Goal: Task Accomplishment & Management: Manage account settings

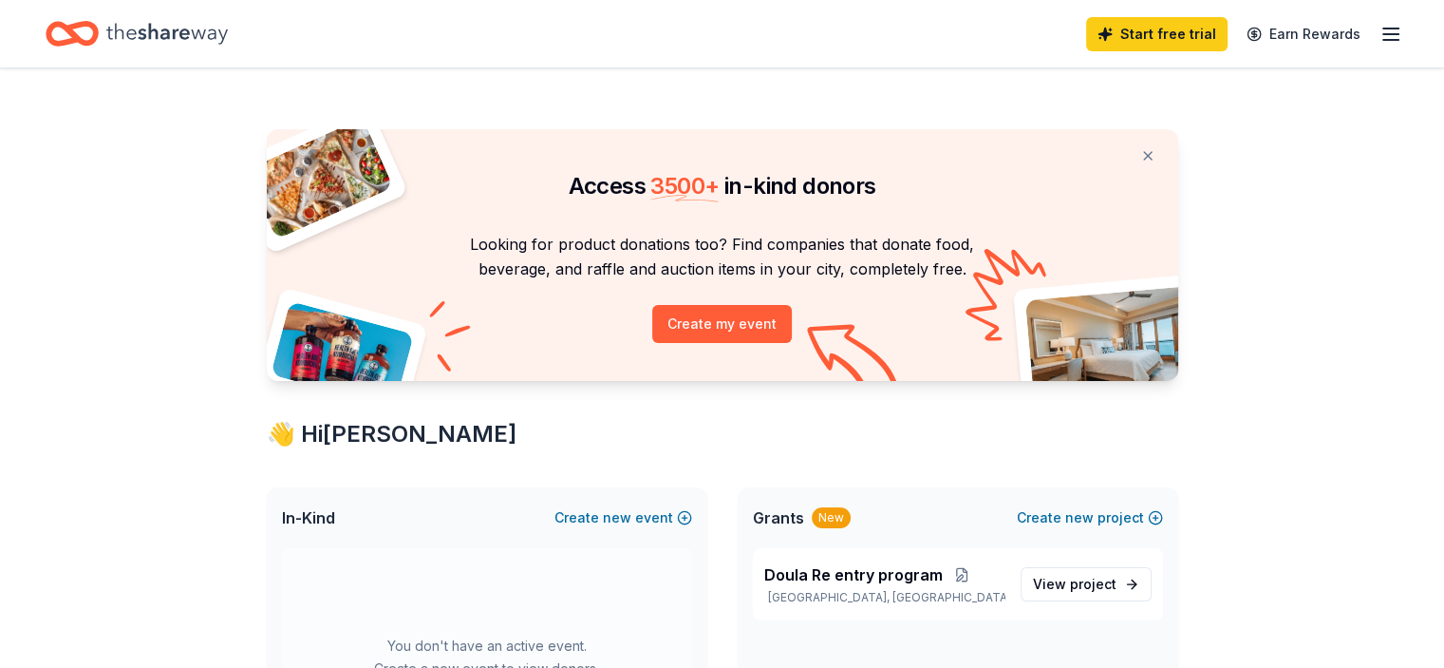
click at [1380, 32] on icon "button" at bounding box center [1391, 34] width 23 height 23
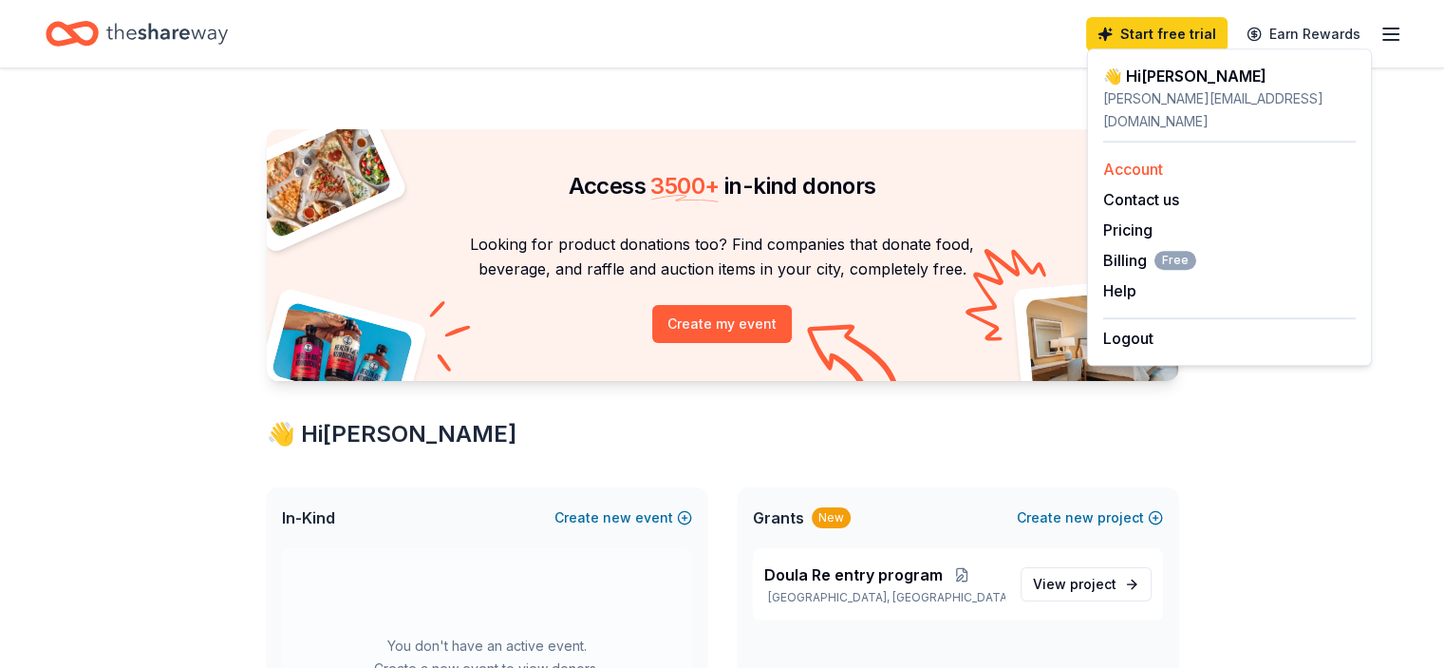
click at [1143, 160] on link "Account" at bounding box center [1133, 169] width 60 height 19
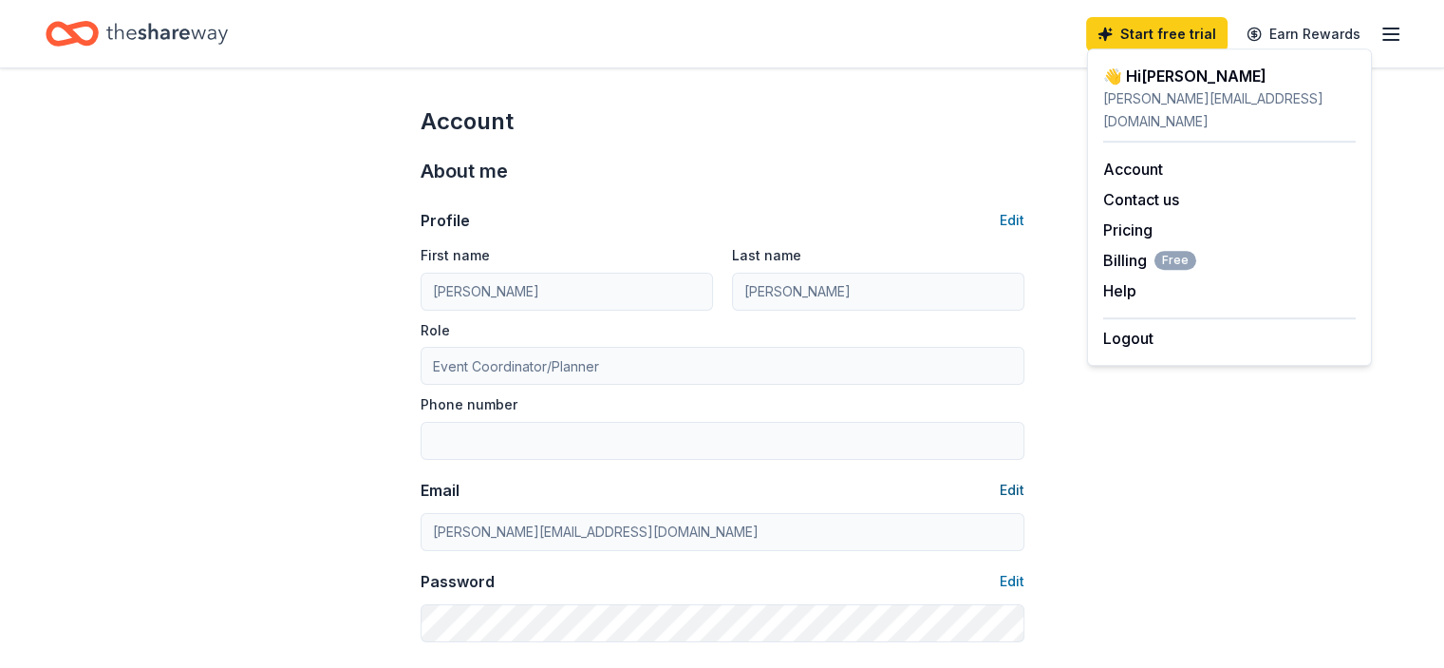
click at [1005, 485] on button "Edit" at bounding box center [1012, 490] width 25 height 23
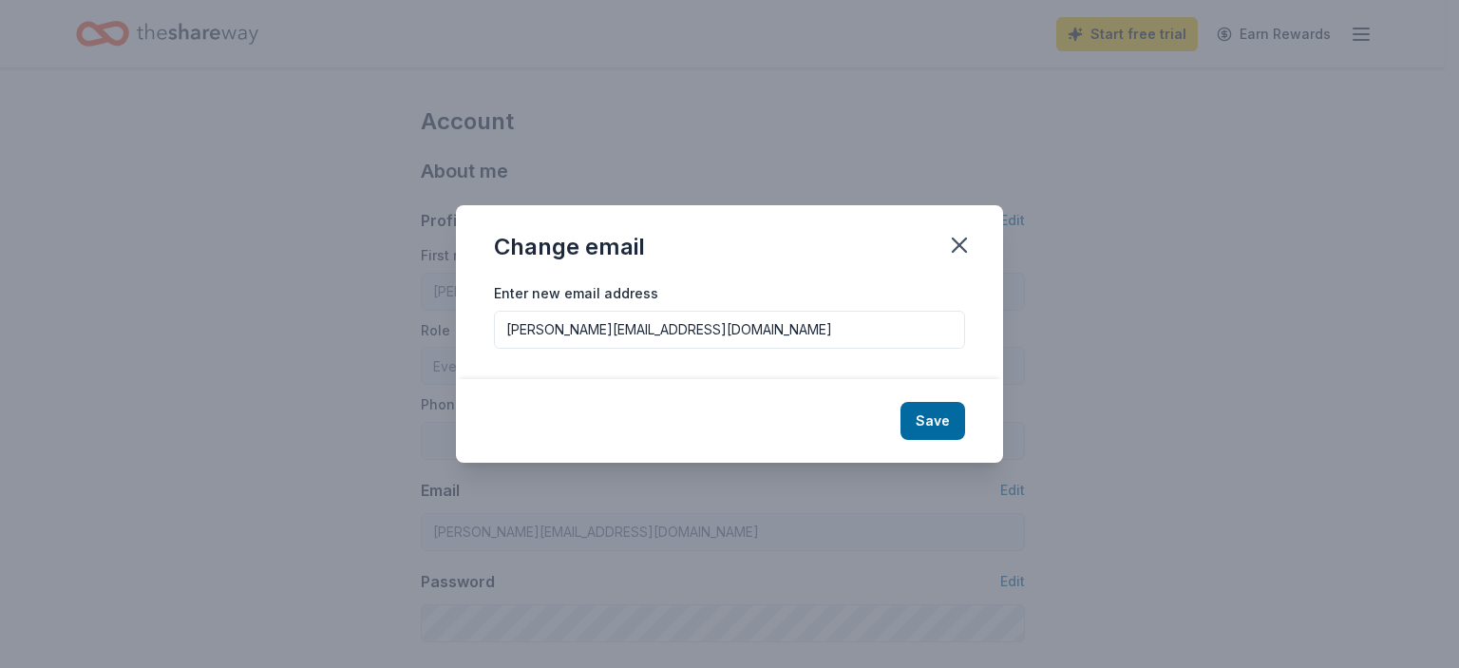
click at [669, 330] on input "[PERSON_NAME][EMAIL_ADDRESS][DOMAIN_NAME]" at bounding box center [729, 330] width 471 height 38
type input "[EMAIL_ADDRESS][DOMAIN_NAME]"
click at [945, 427] on button "Save" at bounding box center [932, 421] width 65 height 38
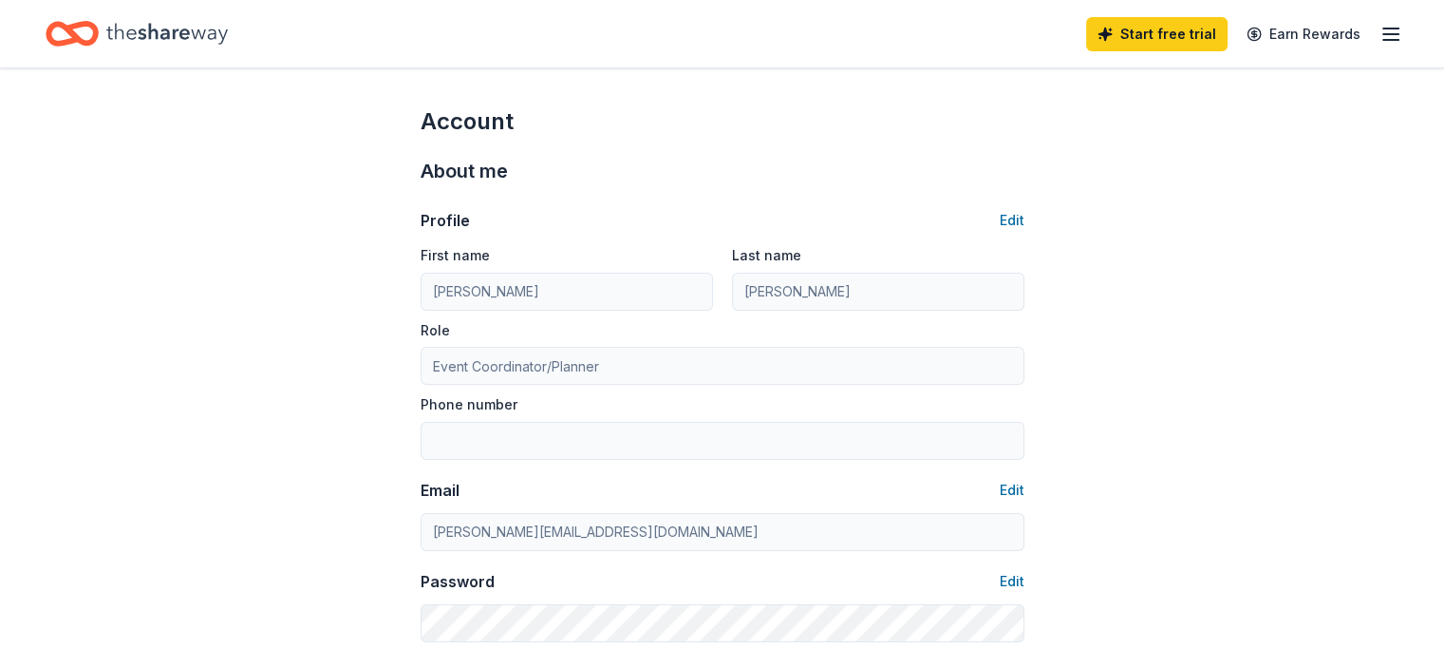
type input "[EMAIL_ADDRESS][DOMAIN_NAME]"
click at [1380, 29] on icon "button" at bounding box center [1391, 34] width 23 height 23
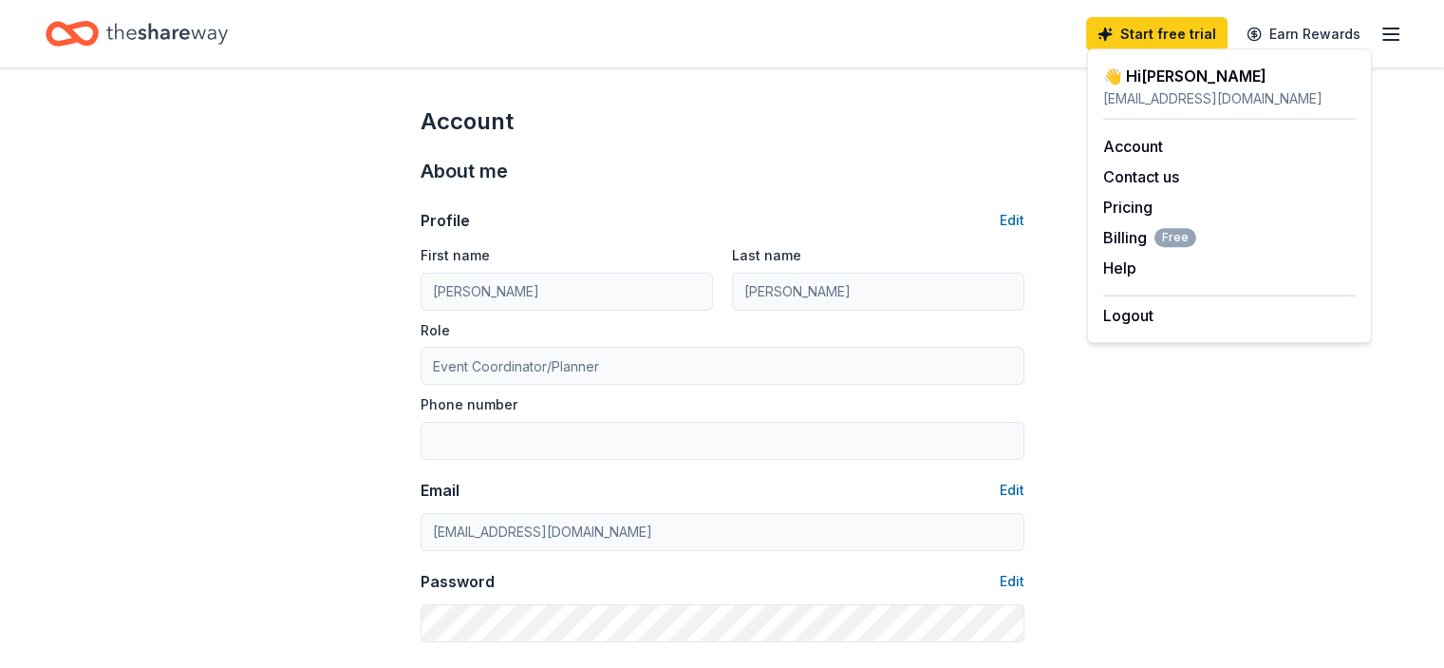
click at [1187, 86] on div "👋 Hi [PERSON_NAME]" at bounding box center [1229, 76] width 253 height 23
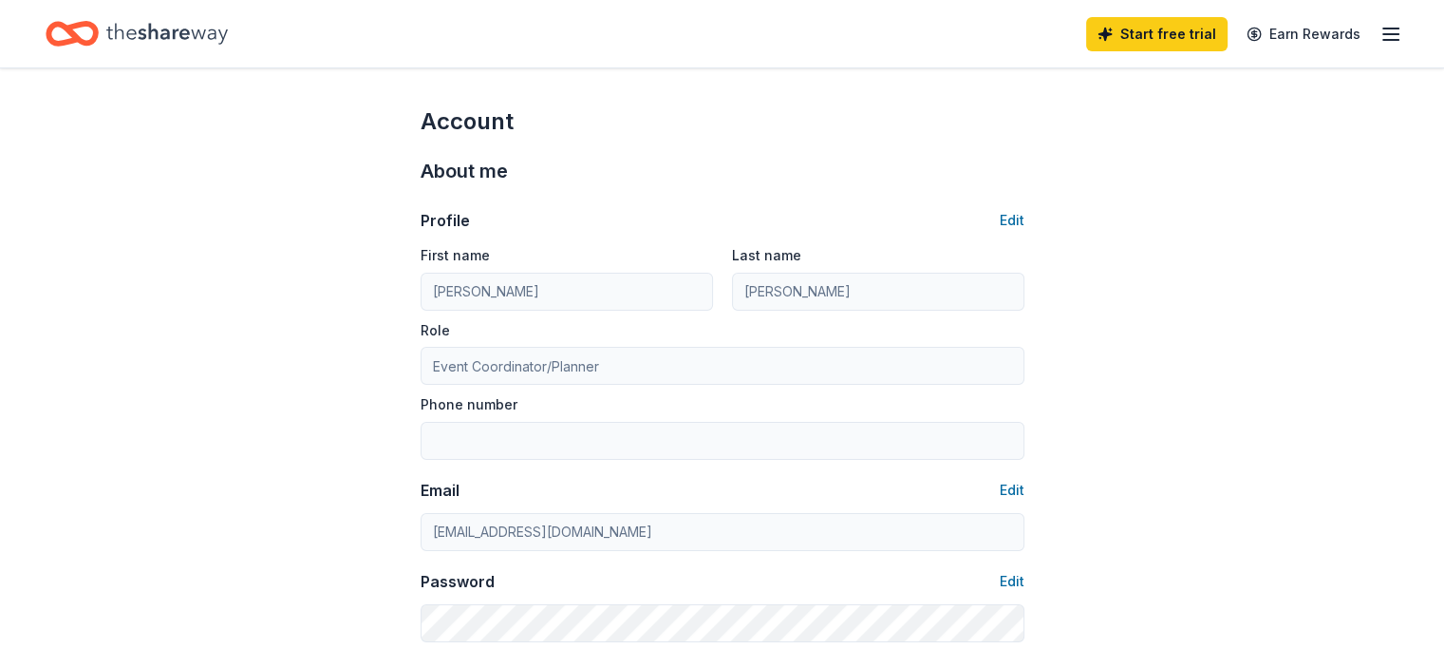
click at [1384, 34] on line "button" at bounding box center [1391, 34] width 15 height 0
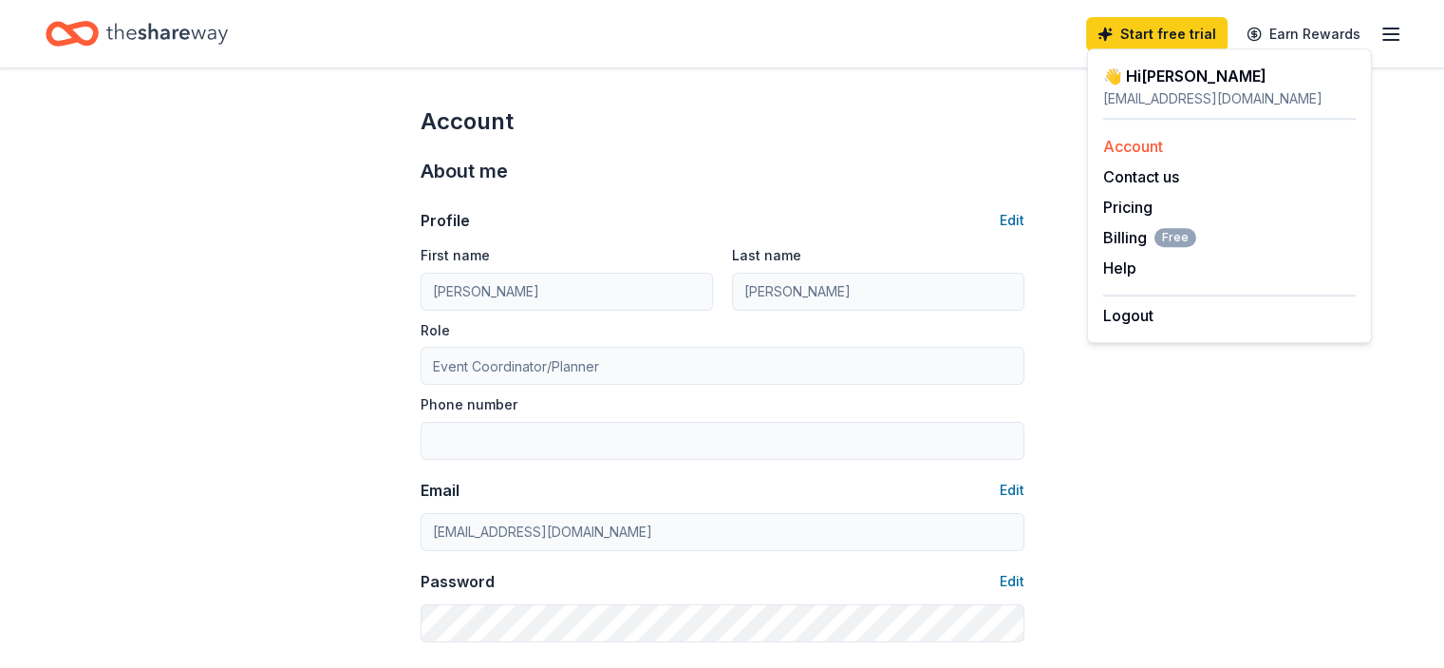
click at [1137, 158] on div "Account" at bounding box center [1229, 146] width 253 height 23
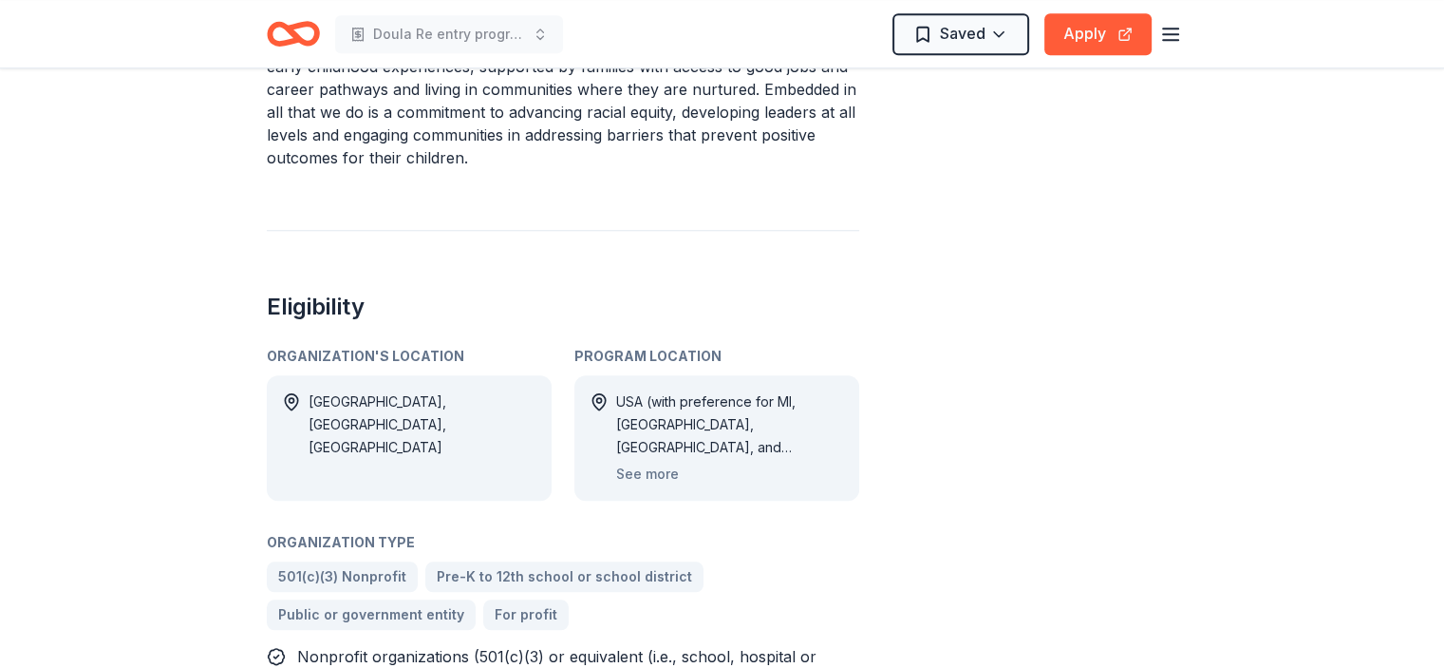
scroll to position [1641, 0]
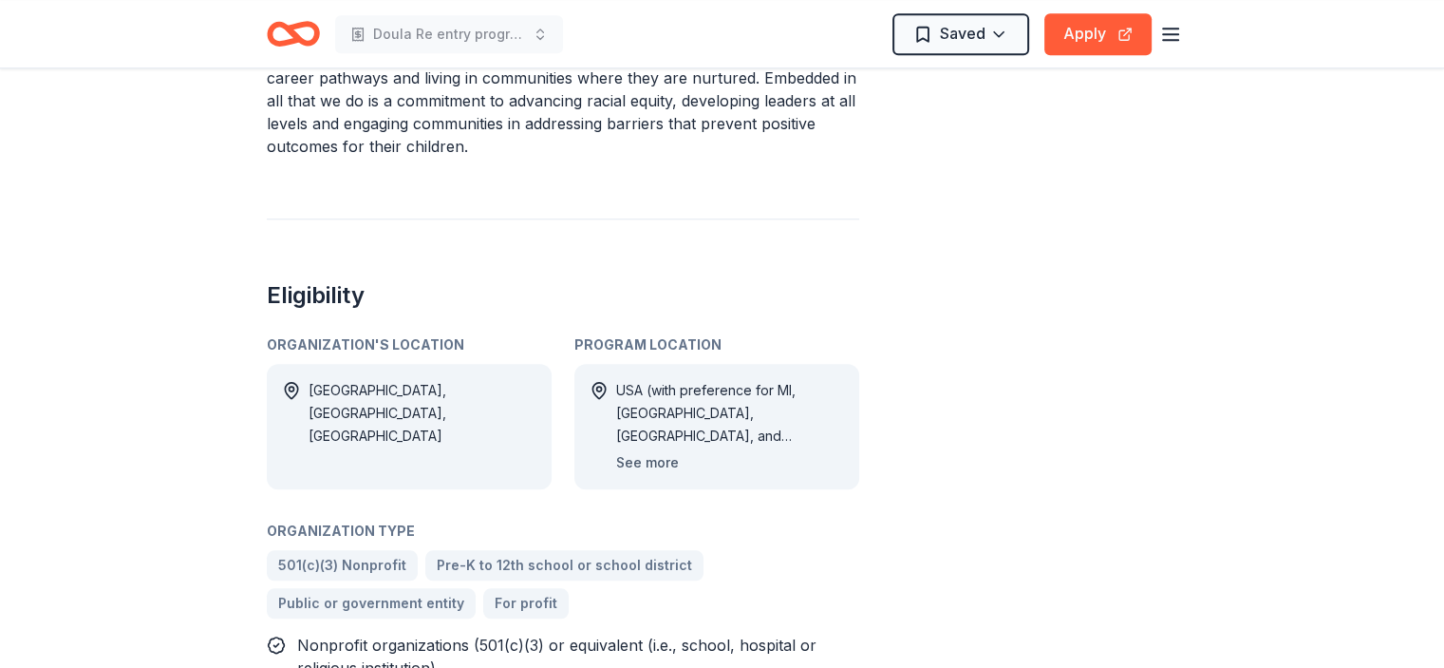
click at [627, 451] on button "See more" at bounding box center [647, 462] width 63 height 23
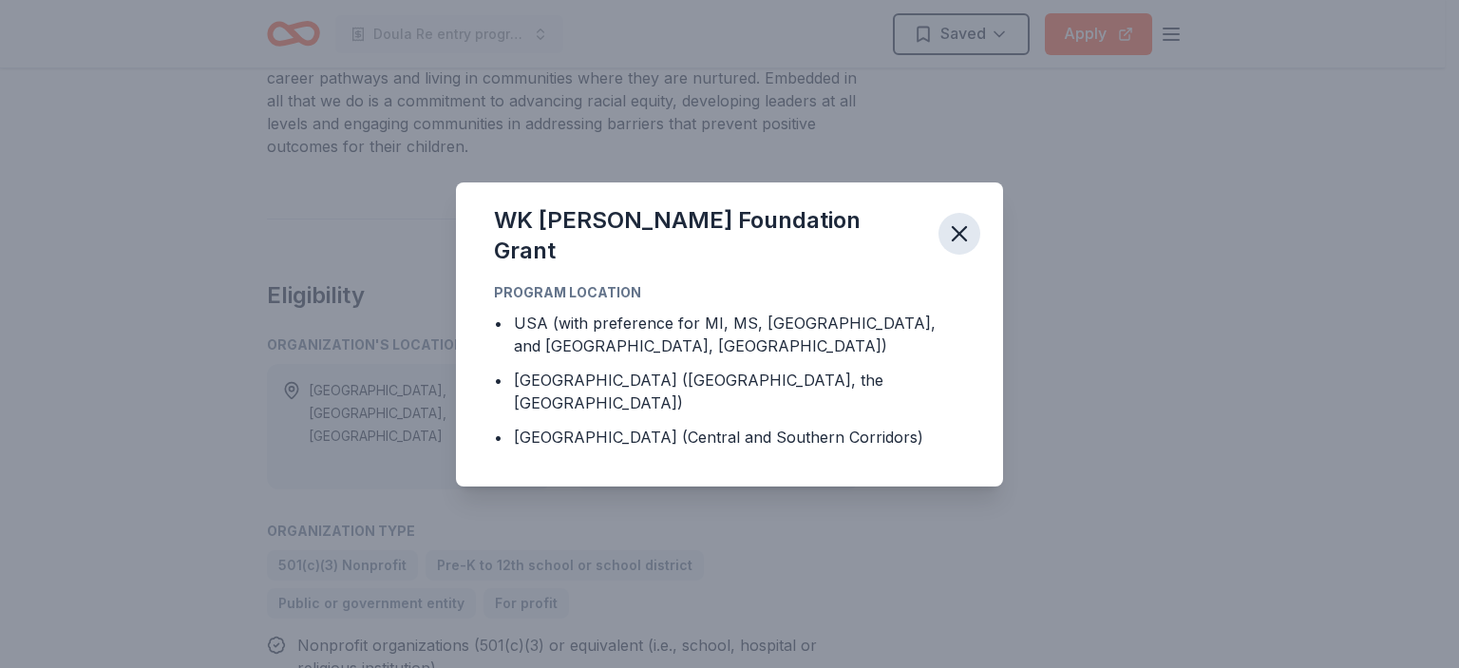
click at [962, 240] on icon "button" at bounding box center [958, 233] width 13 height 13
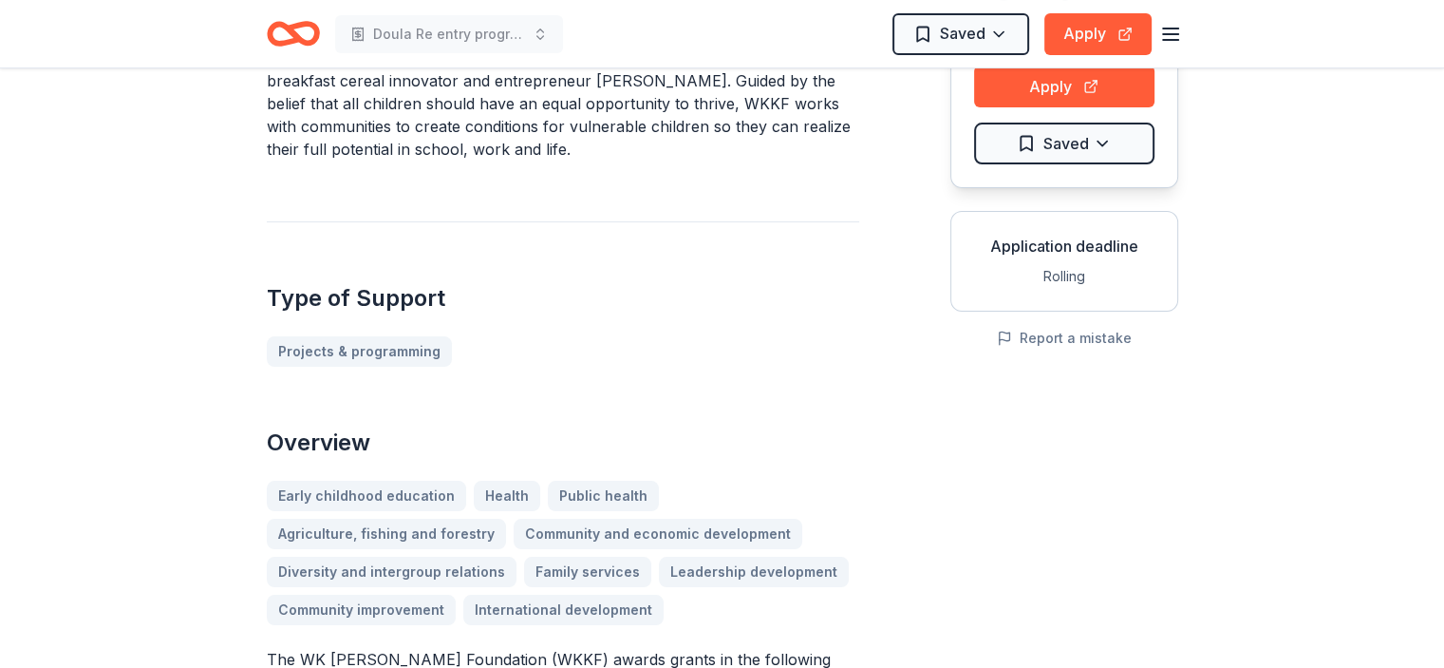
scroll to position [0, 0]
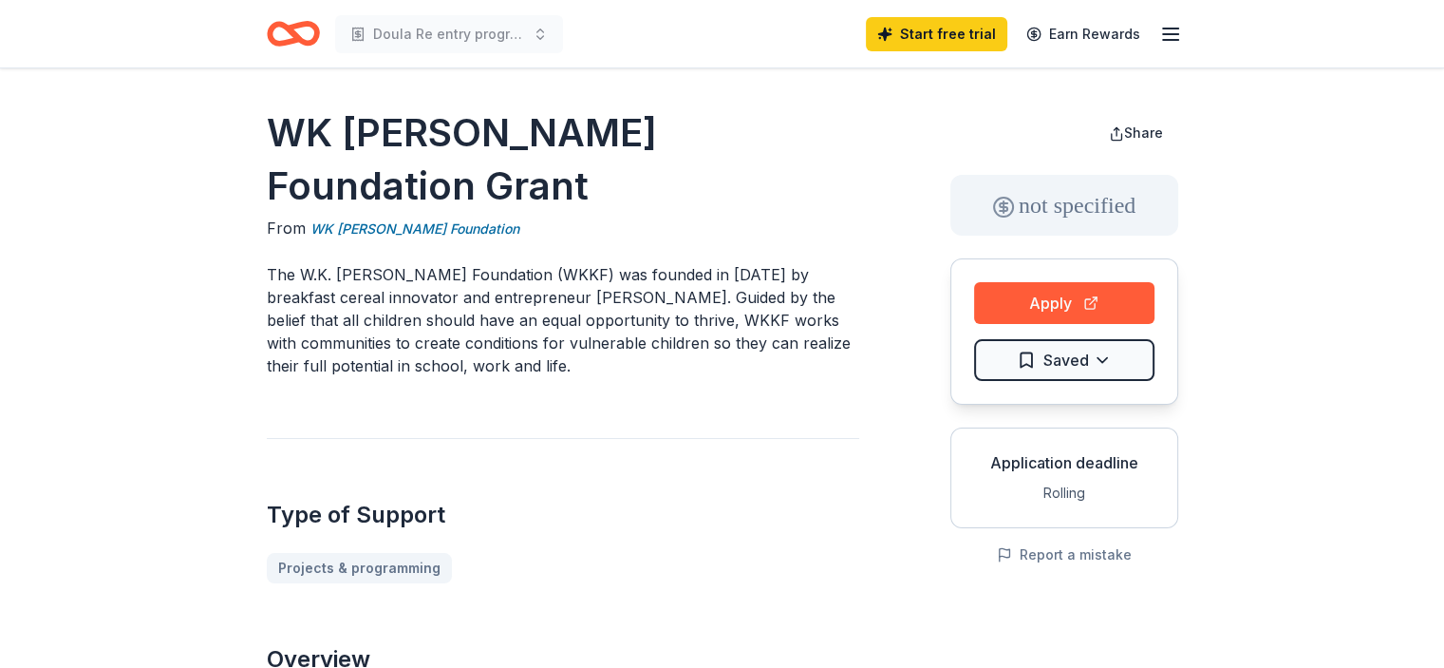
drag, startPoint x: 538, startPoint y: 33, endPoint x: 482, endPoint y: 102, distance: 88.4
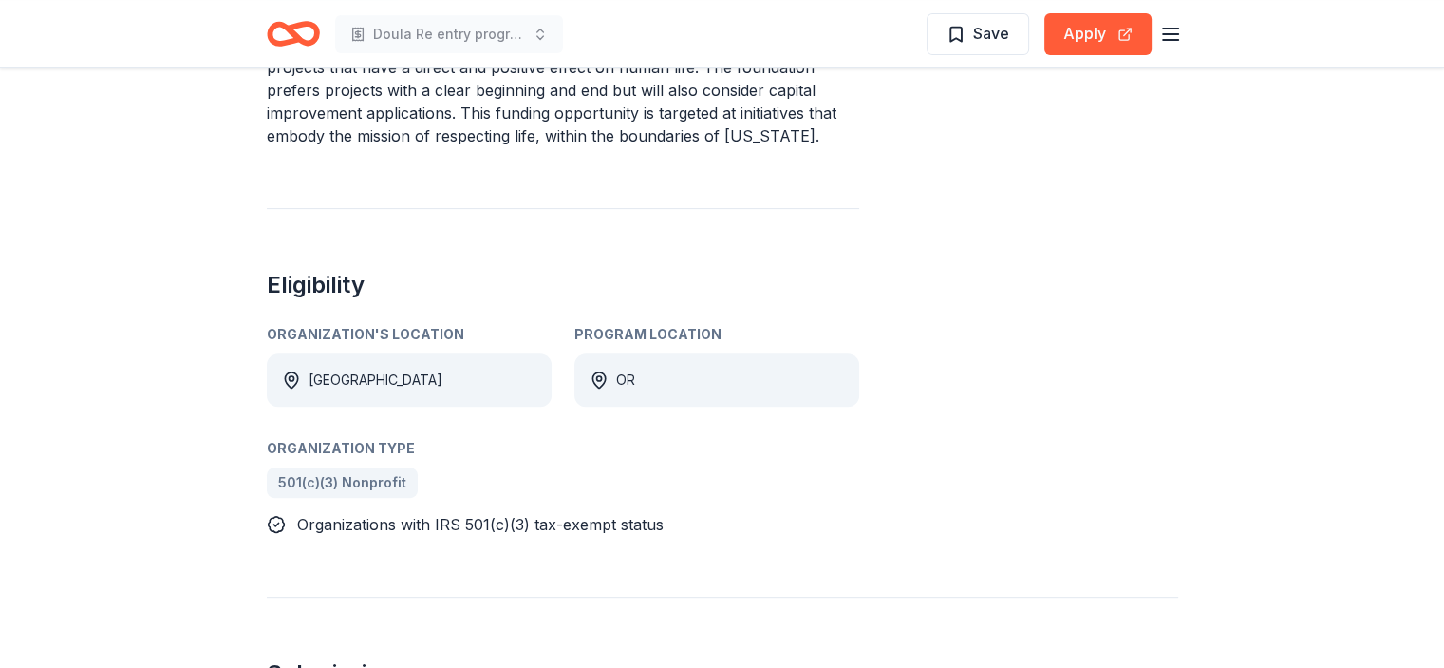
scroll to position [646, 0]
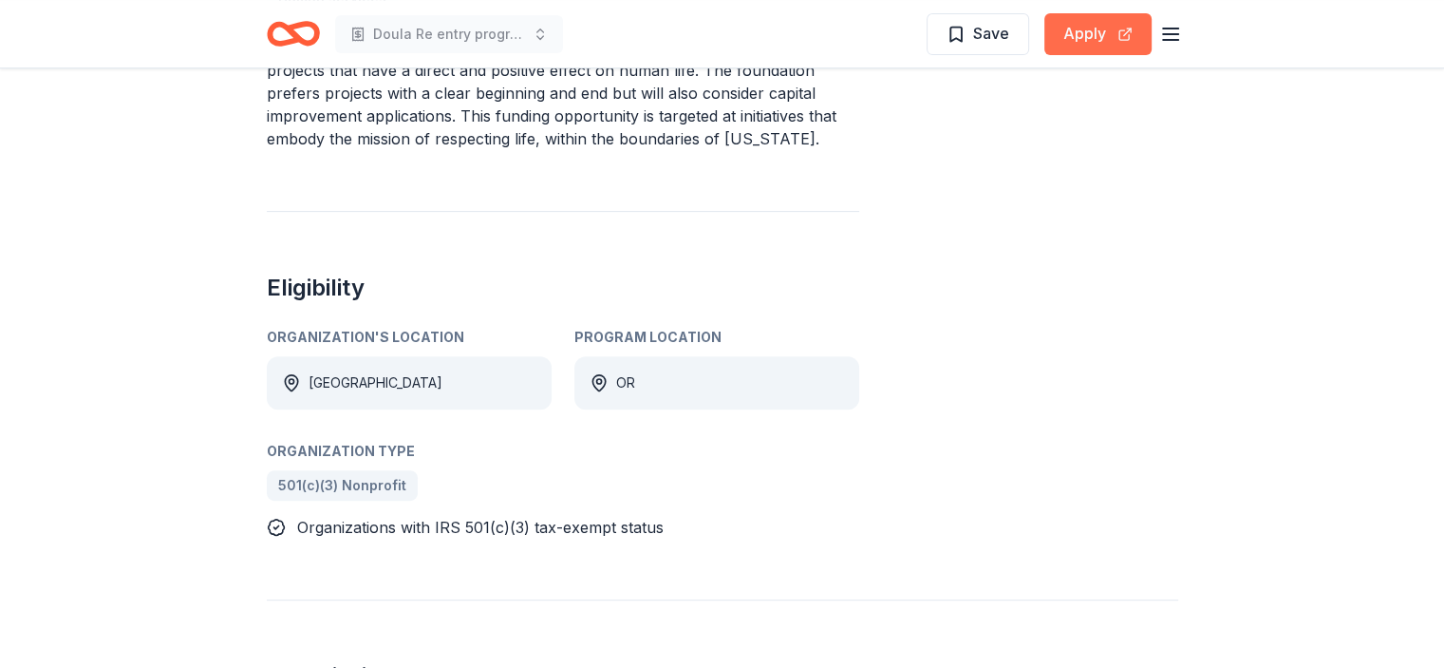
click at [1061, 37] on button "Apply" at bounding box center [1098, 34] width 107 height 42
